Goal: Ask a question

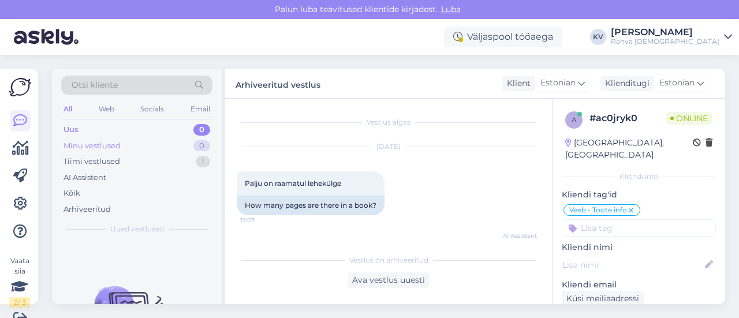
scroll to position [161, 0]
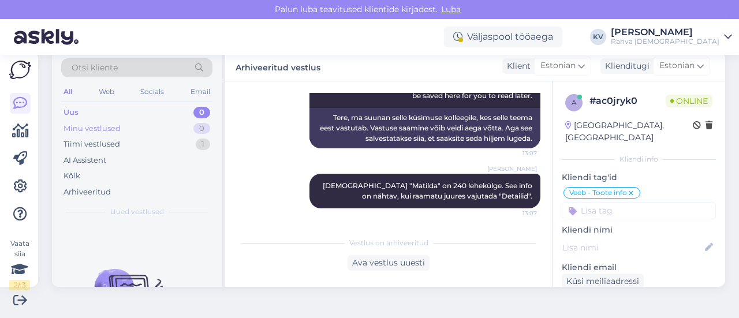
click at [162, 121] on div "Minu vestlused 0" at bounding box center [136, 129] width 151 height 16
click at [166, 109] on div "Uus 0" at bounding box center [136, 113] width 151 height 16
click at [127, 158] on div "AI Assistent" at bounding box center [136, 161] width 151 height 16
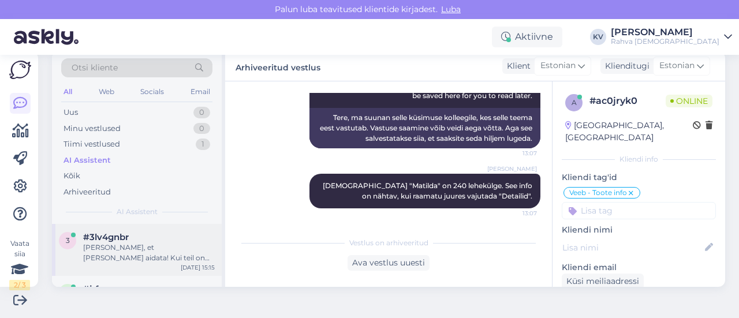
click at [154, 243] on div "[PERSON_NAME], et [PERSON_NAME] aidata! Kui teil on veel küsimusi, andke julgel…" at bounding box center [149, 253] width 132 height 21
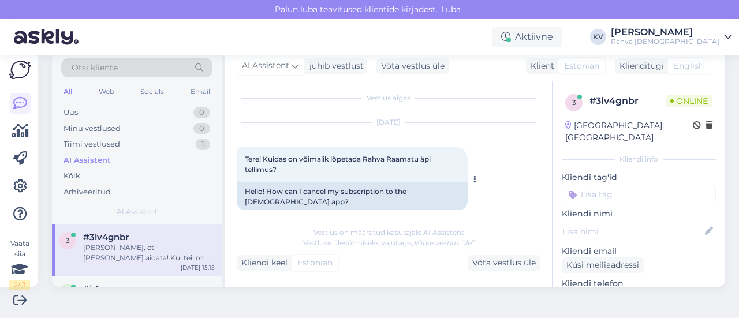
scroll to position [0, 0]
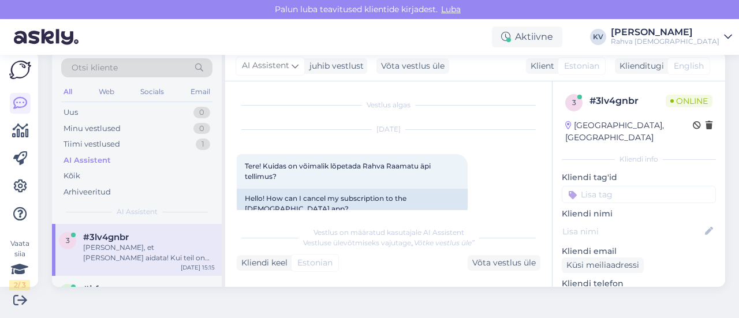
click at [592, 186] on input at bounding box center [639, 194] width 154 height 17
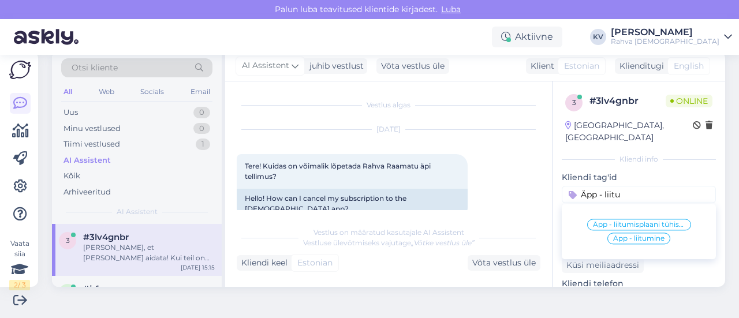
type input "Äpp - liitu"
click at [609, 221] on span "Äpp - liitumisplaani tühistamine" at bounding box center [639, 224] width 92 height 7
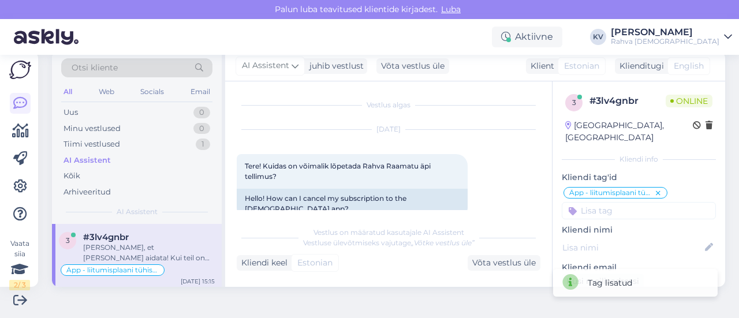
click at [594, 202] on input at bounding box center [639, 210] width 154 height 17
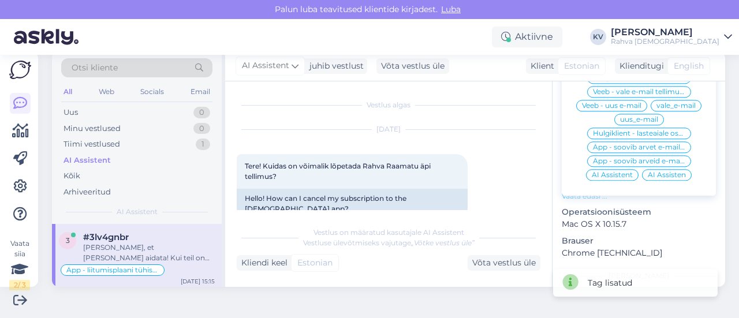
scroll to position [173, 0]
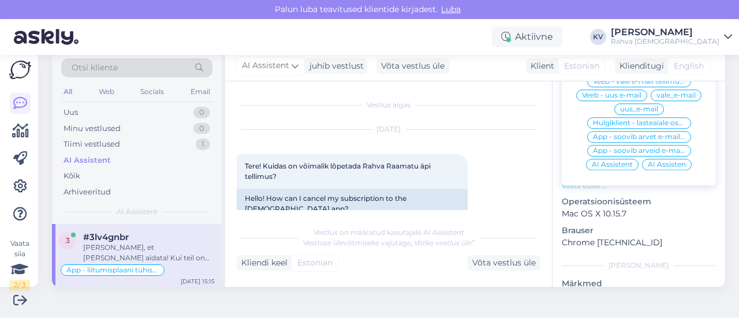
type input "AI"
click at [600, 159] on div "AI Assistent" at bounding box center [612, 165] width 53 height 12
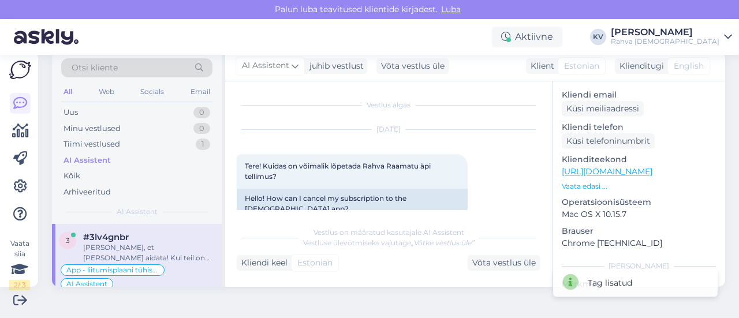
scroll to position [58, 0]
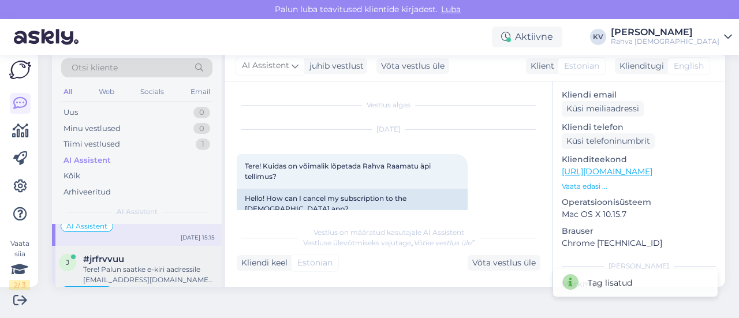
click at [122, 270] on div "Tere! Palun saatke e-kiri aadressile [EMAIL_ADDRESS][DOMAIN_NAME], kirjeldades …" at bounding box center [149, 275] width 132 height 21
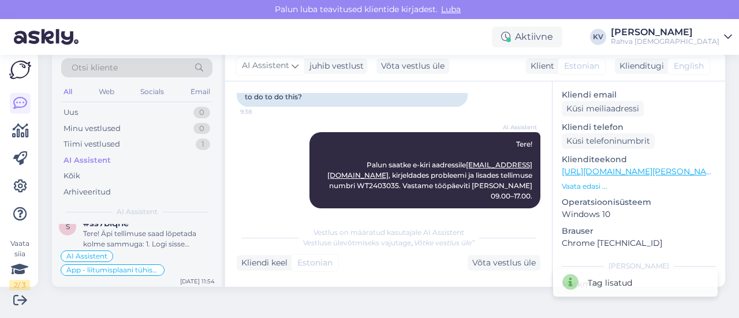
scroll to position [0, 0]
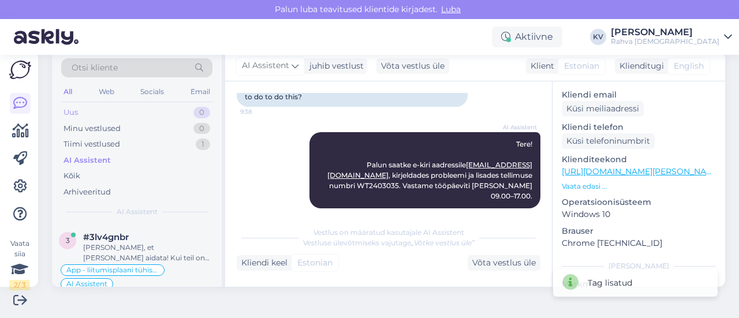
click at [122, 115] on div "Uus 0" at bounding box center [136, 113] width 151 height 16
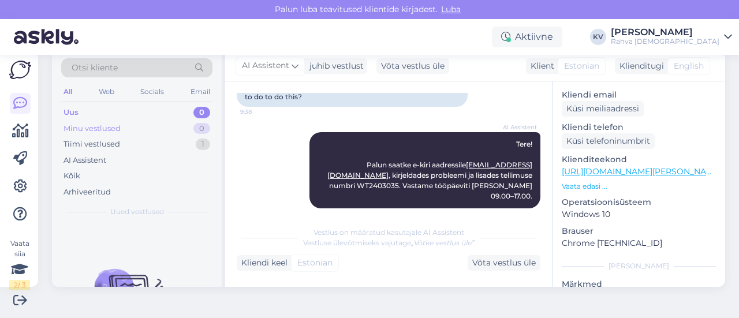
click at [124, 125] on div "Minu vestlused 0" at bounding box center [136, 129] width 151 height 16
click at [122, 110] on div "Uus 0" at bounding box center [136, 113] width 151 height 16
